Goal: Task Accomplishment & Management: Use online tool/utility

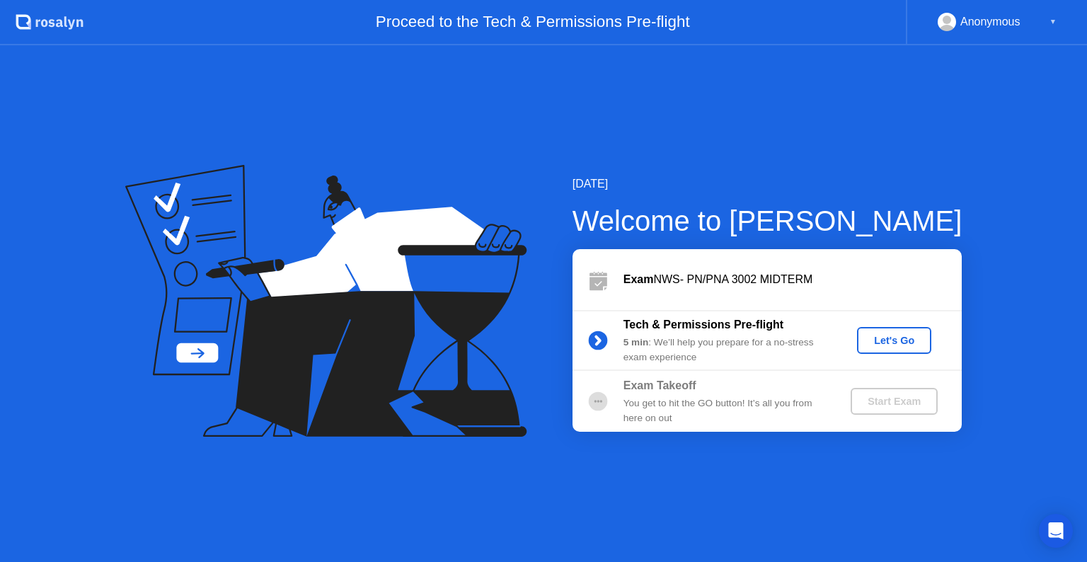
click at [881, 337] on div "Let's Go" at bounding box center [894, 340] width 63 height 11
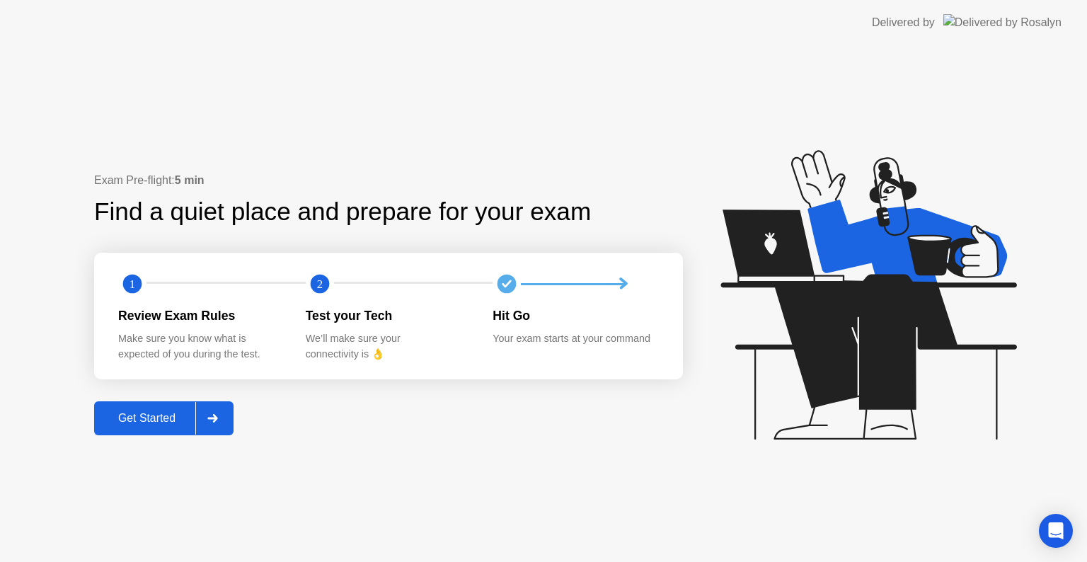
click at [218, 415] on icon at bounding box center [212, 418] width 11 height 8
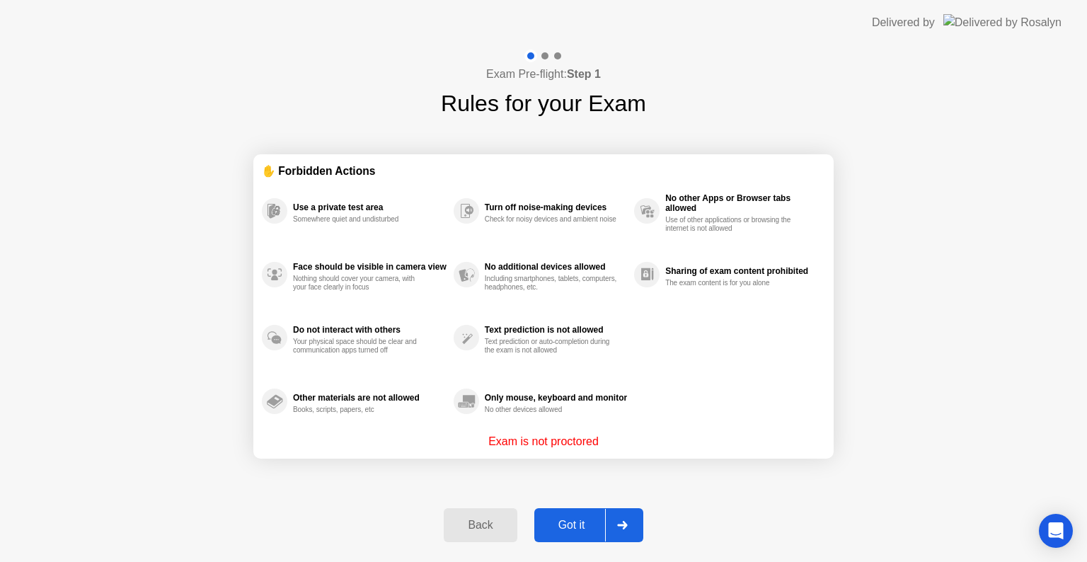
click at [622, 527] on icon at bounding box center [622, 525] width 11 height 8
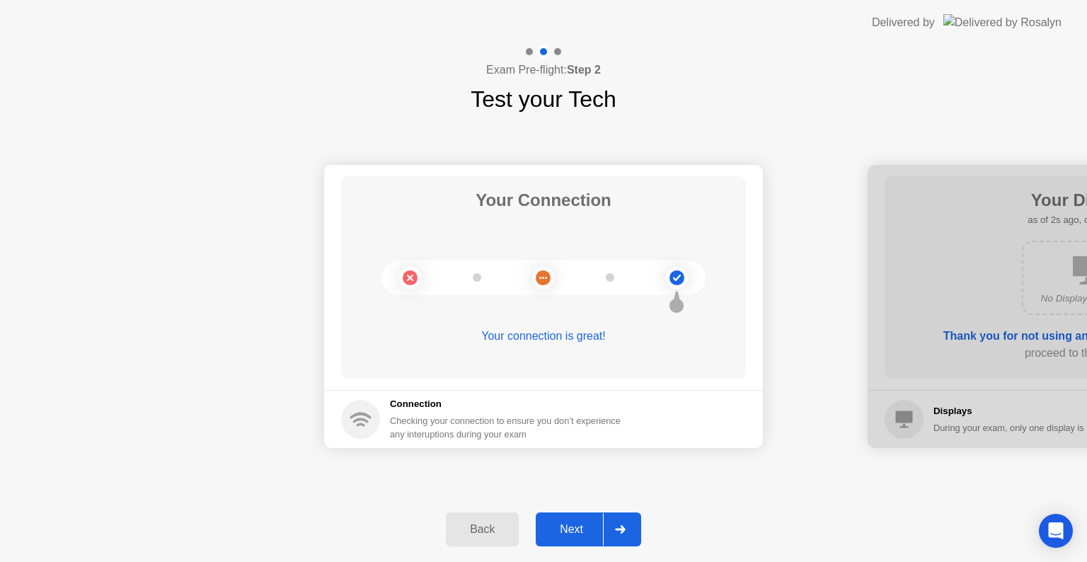
click at [622, 530] on icon at bounding box center [620, 529] width 10 height 8
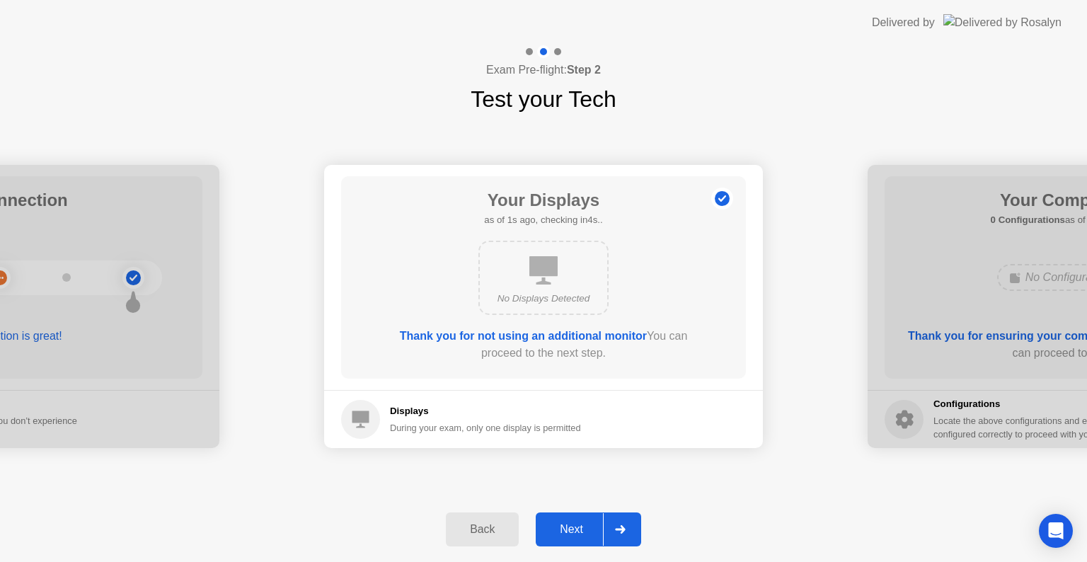
click at [622, 530] on icon at bounding box center [620, 529] width 10 height 8
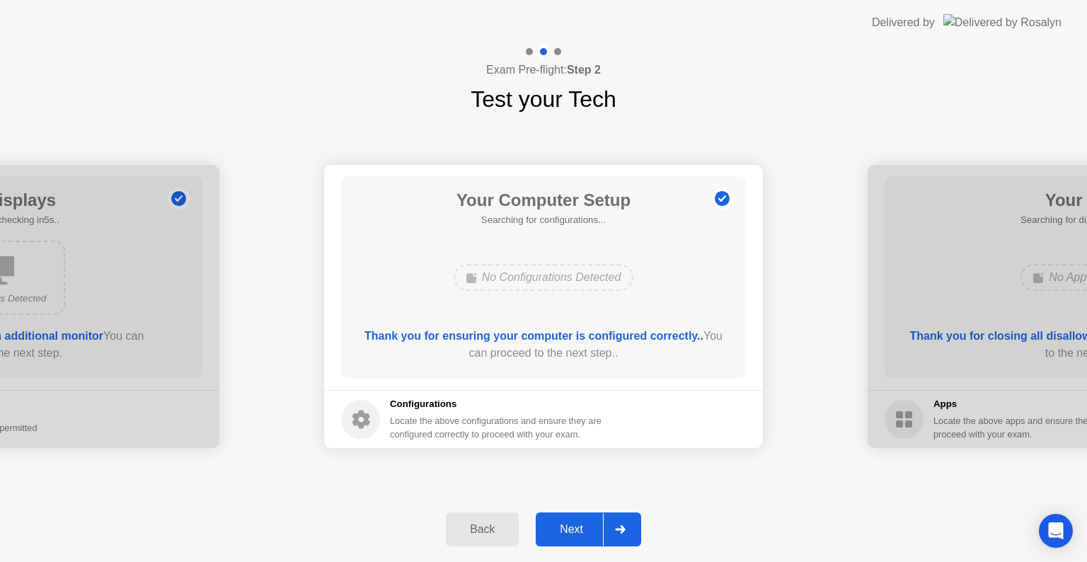
click at [622, 530] on icon at bounding box center [620, 529] width 10 height 8
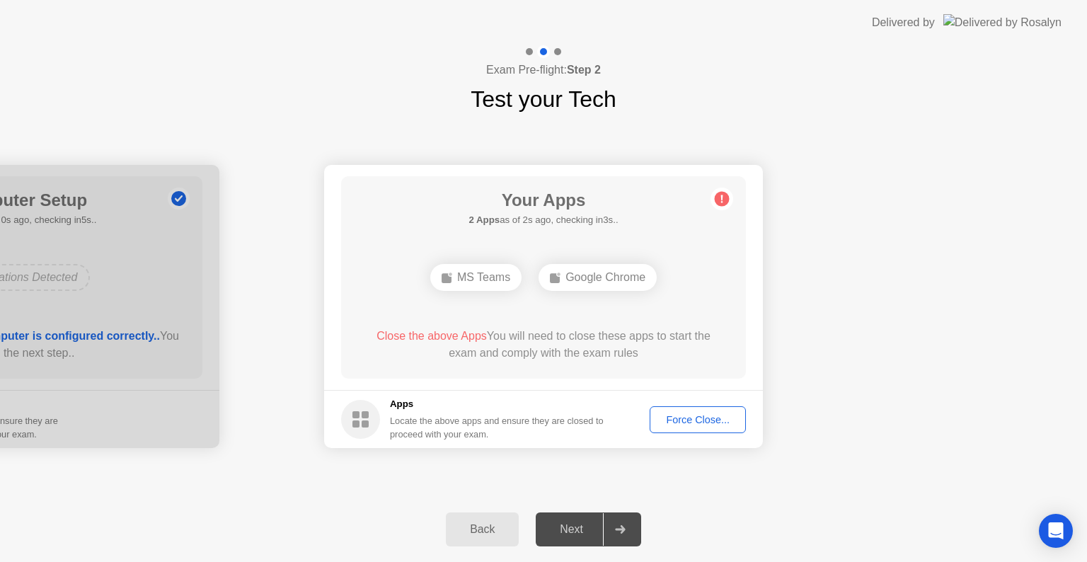
click at [600, 525] on div "Next" at bounding box center [571, 529] width 63 height 13
click at [617, 525] on icon at bounding box center [620, 529] width 11 height 8
click at [685, 414] on div "Force Close..." at bounding box center [698, 419] width 86 height 11
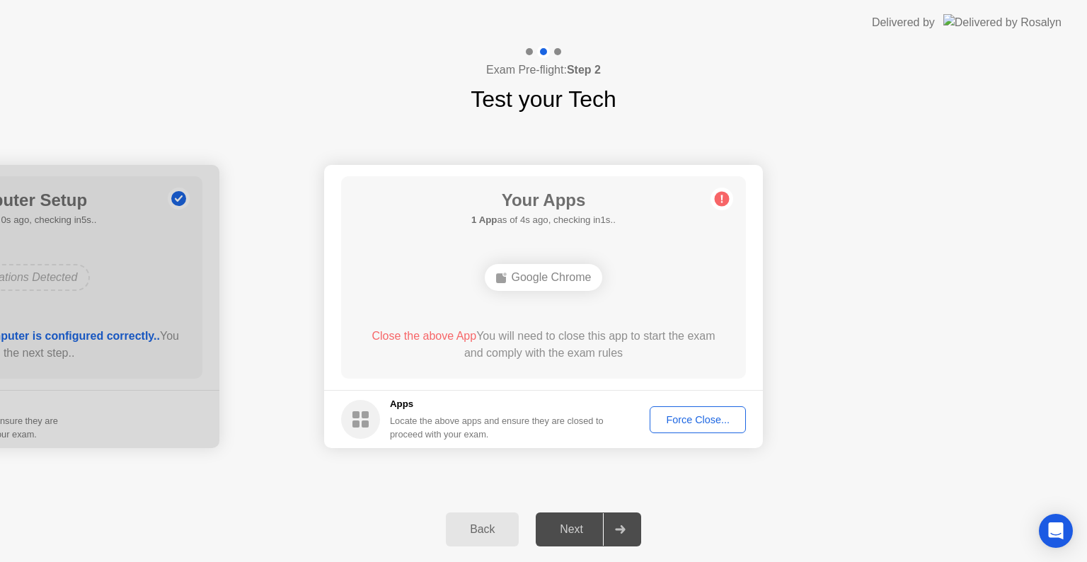
click at [673, 423] on div "Force Close..." at bounding box center [698, 419] width 86 height 11
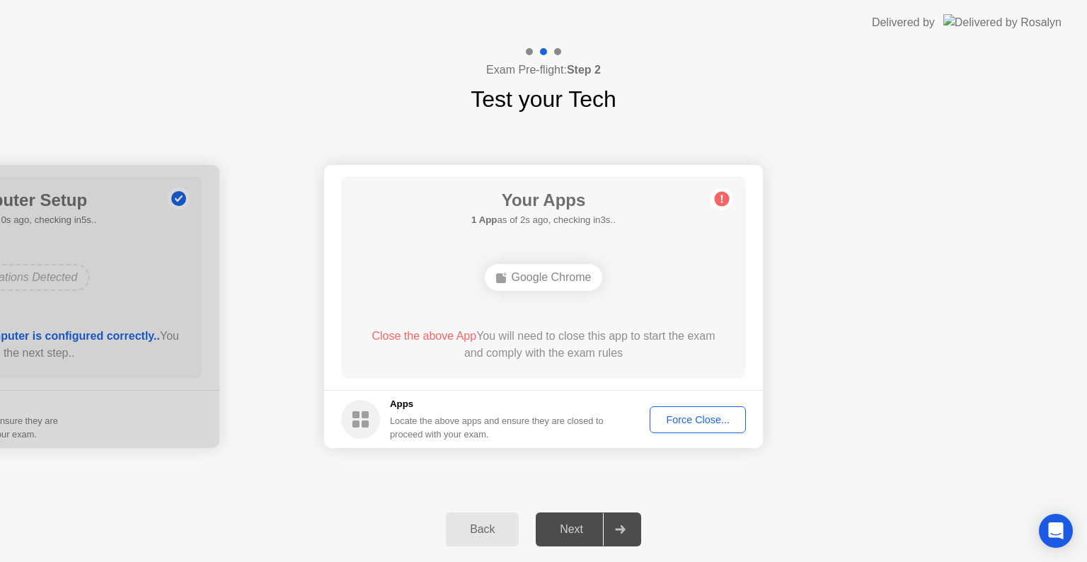
click at [626, 518] on div at bounding box center [620, 529] width 34 height 33
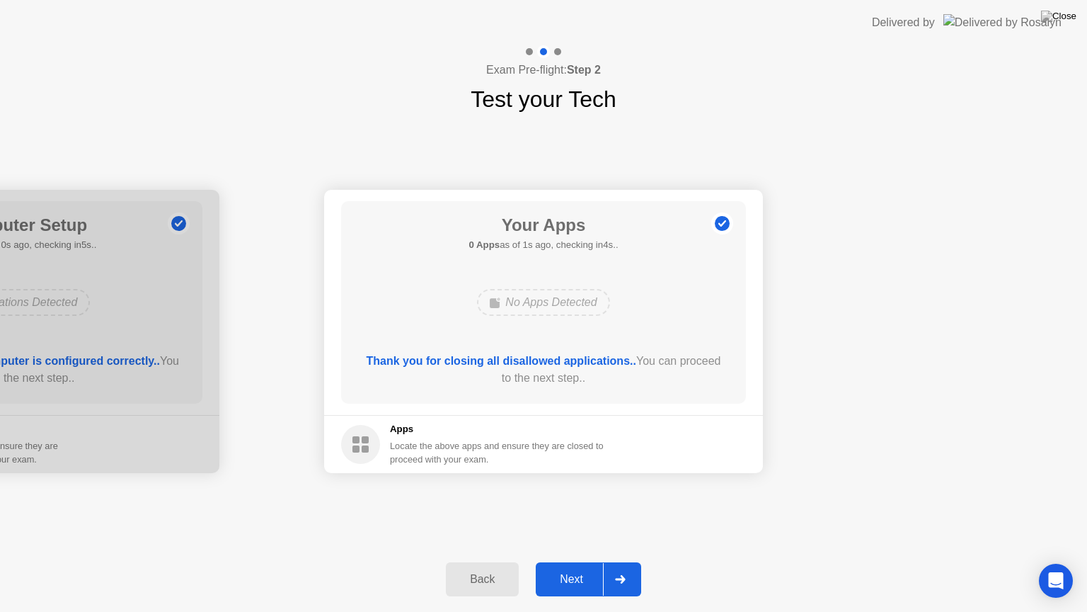
click at [618, 561] on icon at bounding box center [620, 579] width 10 height 8
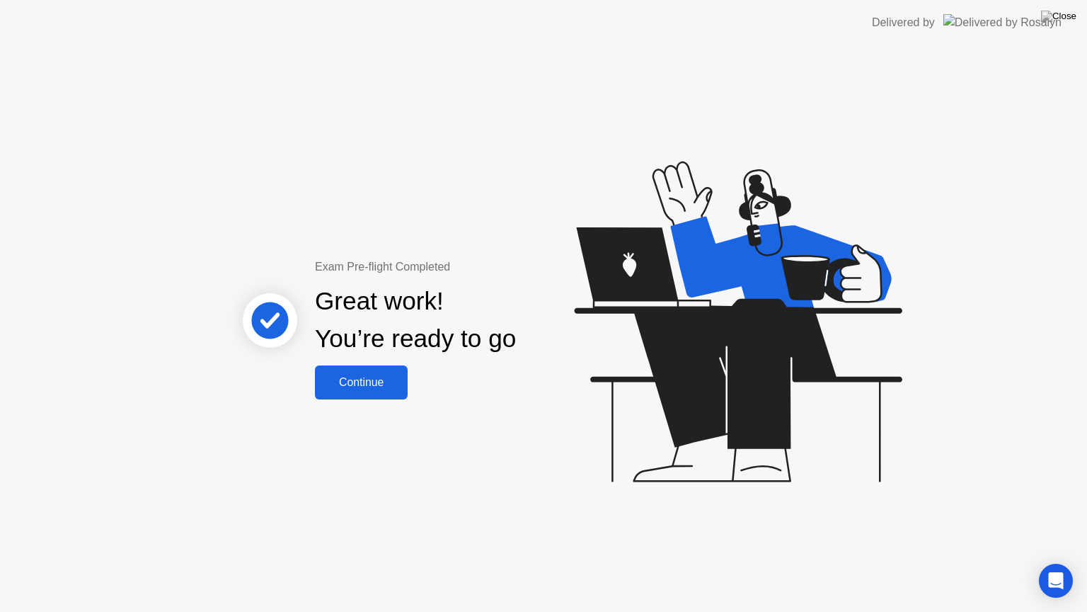
click at [380, 379] on div "Continue" at bounding box center [361, 382] width 84 height 13
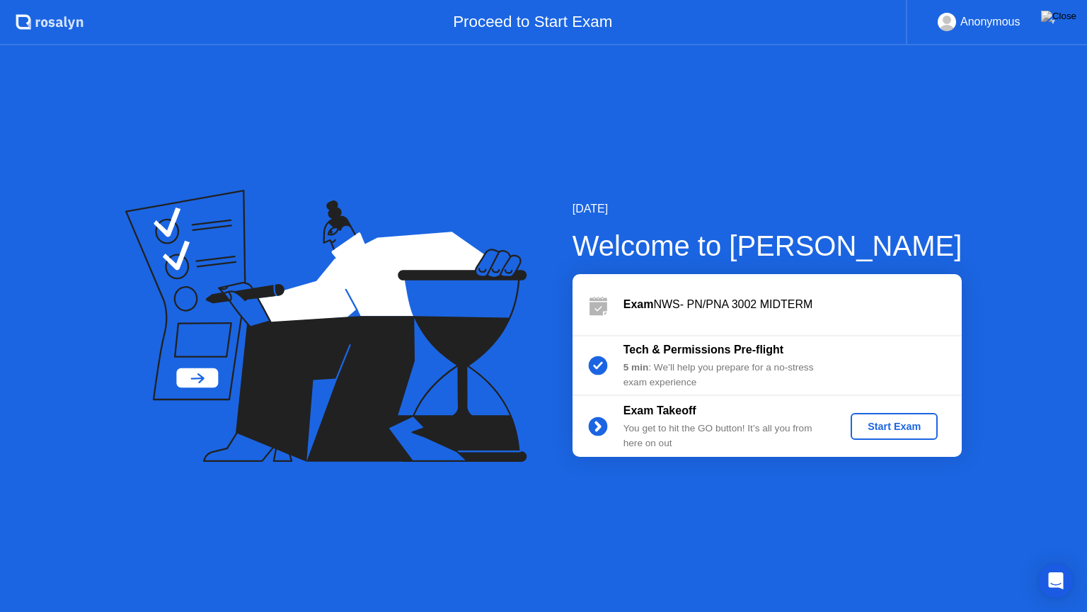
click at [889, 423] on div "Start Exam" at bounding box center [895, 426] width 76 height 11
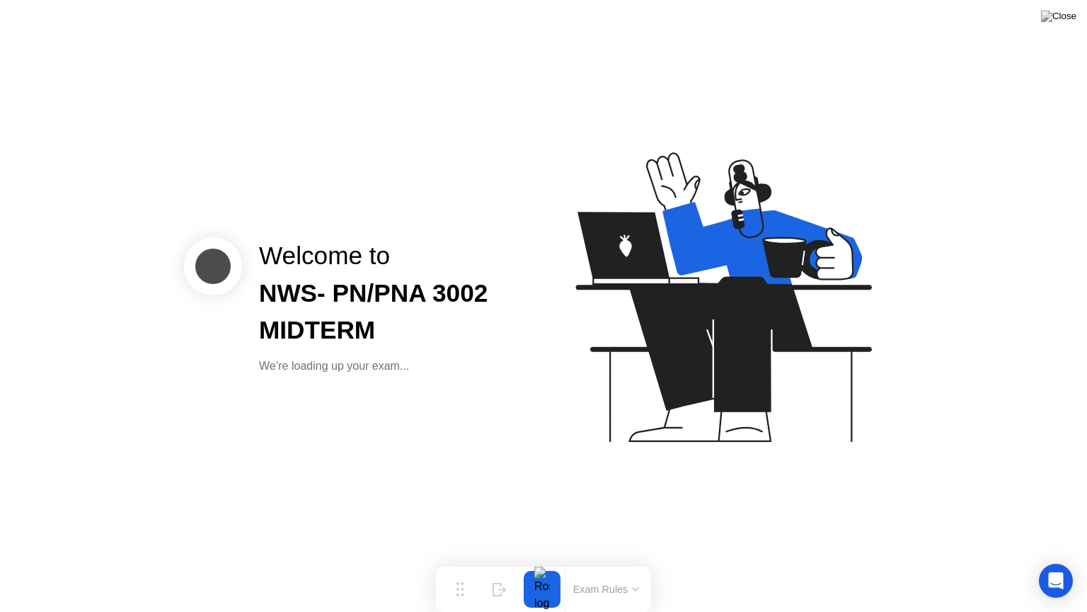
click at [390, 330] on div "NWS- PN/PNA 3002 MIDTERM" at bounding box center [390, 312] width 262 height 75
